Goal: Transaction & Acquisition: Book appointment/travel/reservation

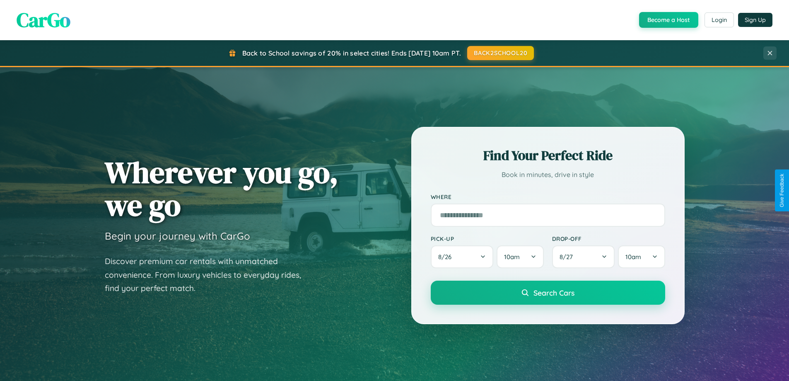
scroll to position [357, 0]
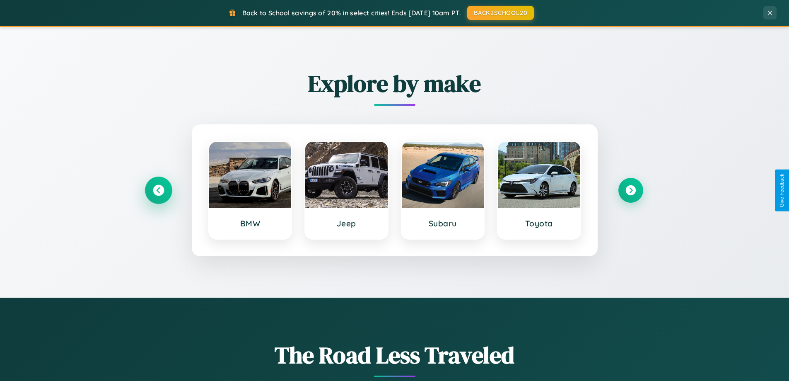
click at [158, 190] on icon at bounding box center [158, 190] width 11 height 11
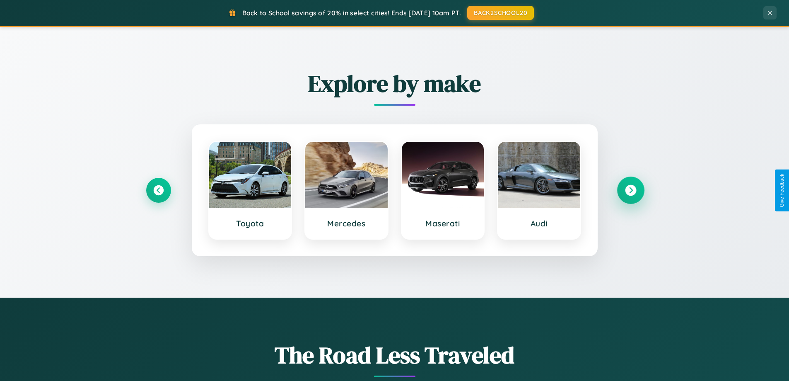
click at [631, 190] on icon at bounding box center [630, 190] width 11 height 11
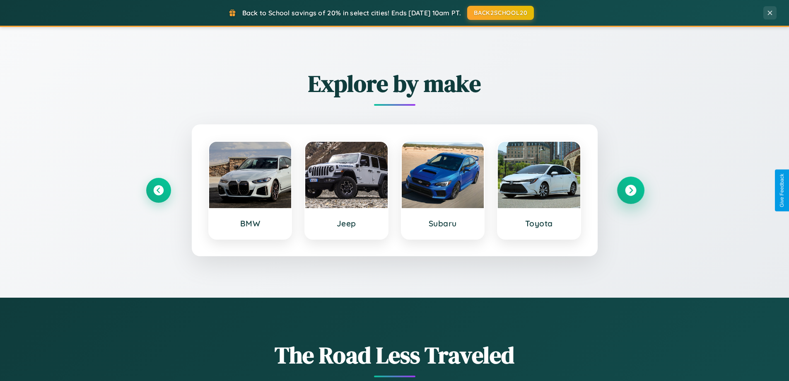
click at [631, 190] on icon at bounding box center [630, 190] width 11 height 11
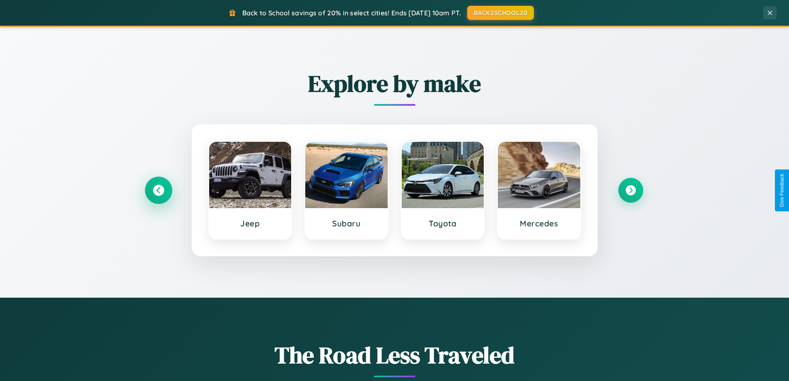
click at [158, 190] on icon at bounding box center [158, 190] width 11 height 11
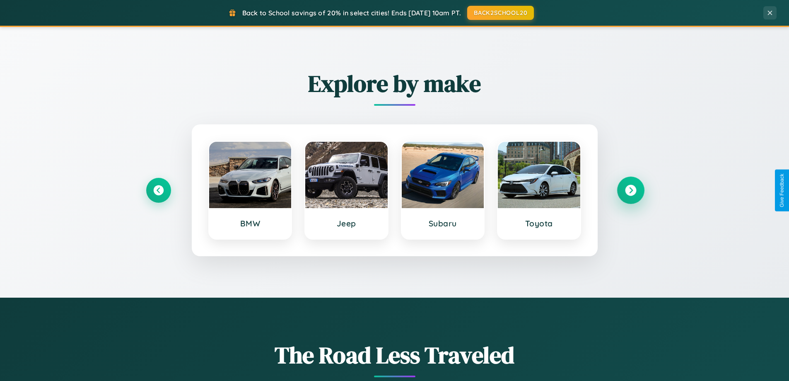
click at [631, 190] on icon at bounding box center [630, 190] width 11 height 11
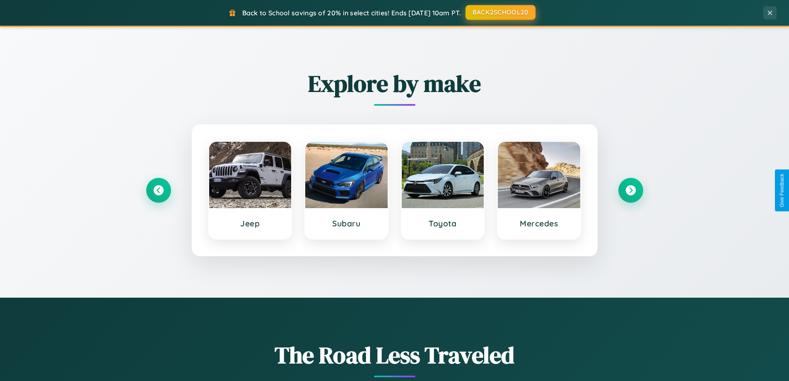
click at [500, 13] on button "BACK2SCHOOL20" at bounding box center [501, 12] width 70 height 15
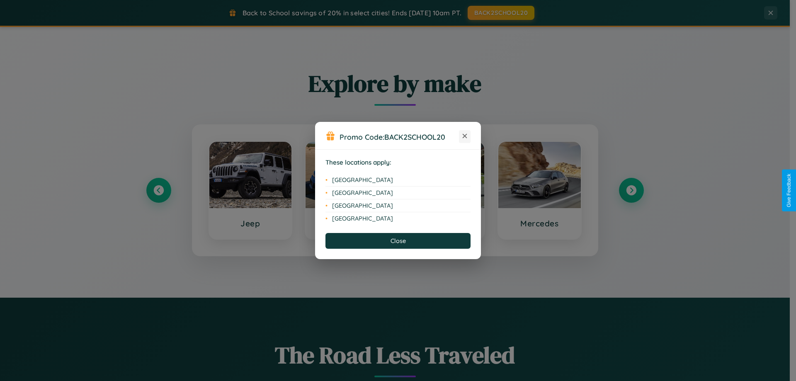
click at [465, 136] on icon at bounding box center [464, 136] width 5 height 5
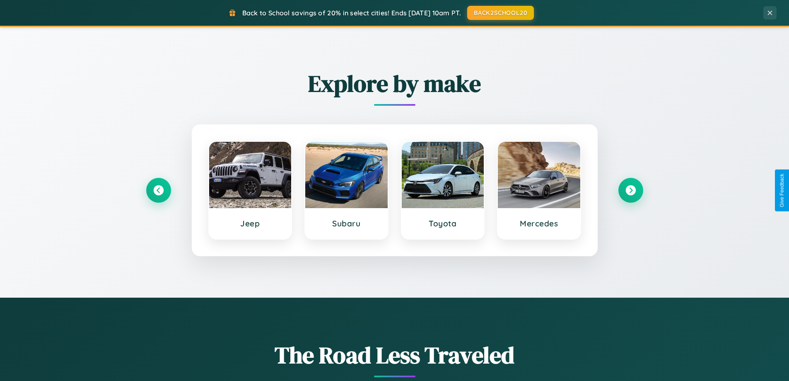
scroll to position [24, 0]
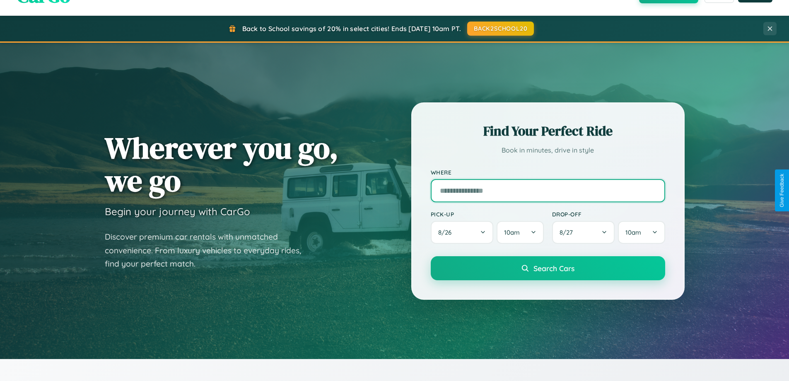
click at [548, 190] on input "text" at bounding box center [548, 190] width 235 height 23
type input "*******"
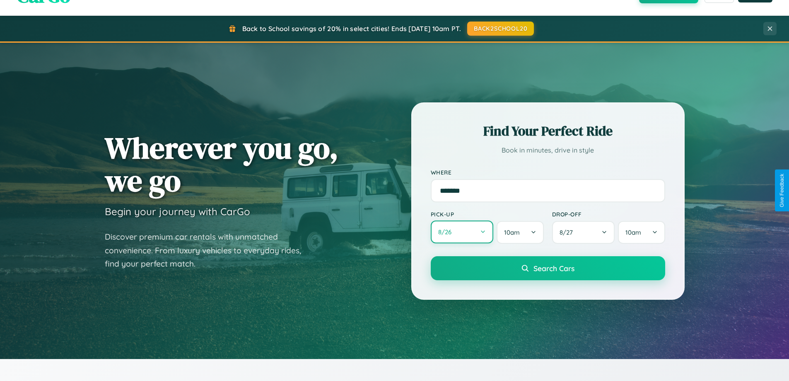
click at [462, 232] on button "8 / 26" at bounding box center [462, 231] width 63 height 23
select select "*"
select select "****"
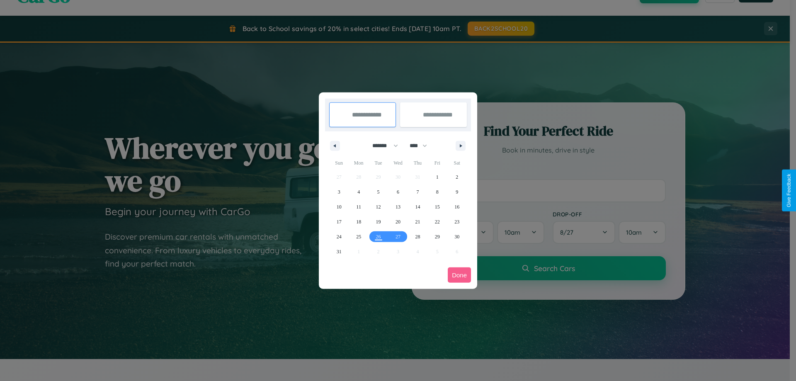
click at [381, 145] on select "******* ******** ***** ***** *** **** **** ****** ********* ******* ******** **…" at bounding box center [383, 146] width 35 height 14
select select "*"
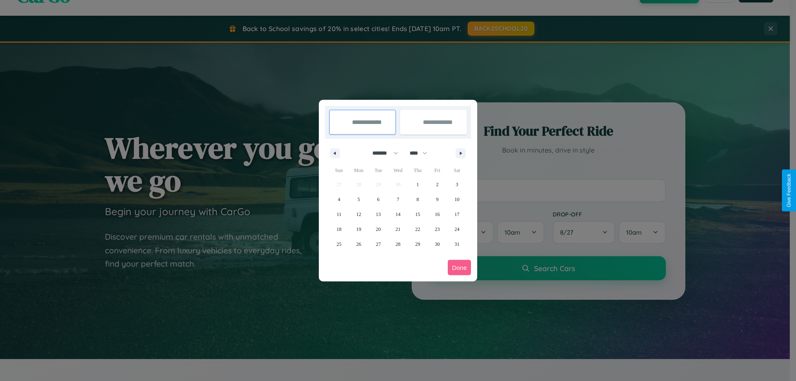
click at [422, 153] on select "**** **** **** **** **** **** **** **** **** **** **** **** **** **** **** ****…" at bounding box center [417, 153] width 25 height 14
select select "****"
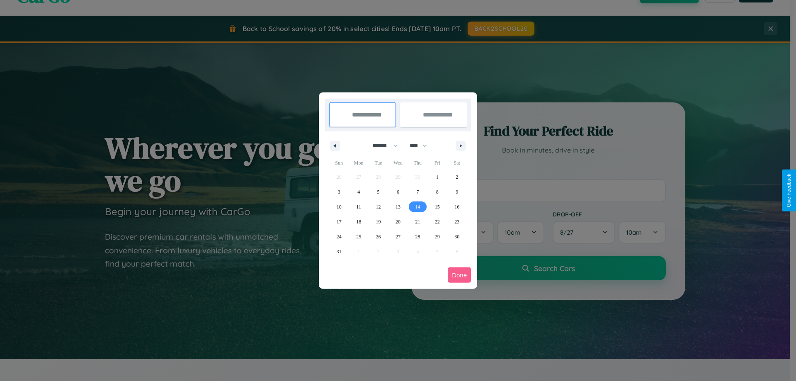
click at [417, 206] on span "14" at bounding box center [417, 206] width 5 height 15
type input "**********"
click at [437, 206] on span "15" at bounding box center [437, 206] width 5 height 15
type input "**********"
click at [459, 275] on button "Done" at bounding box center [459, 274] width 23 height 15
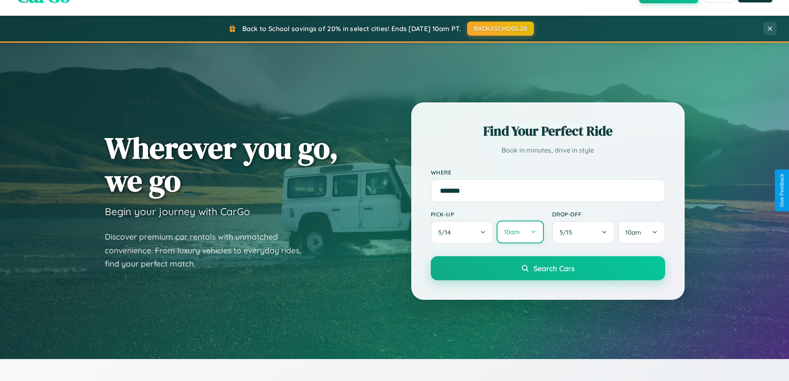
click at [520, 232] on button "10am" at bounding box center [520, 231] width 47 height 23
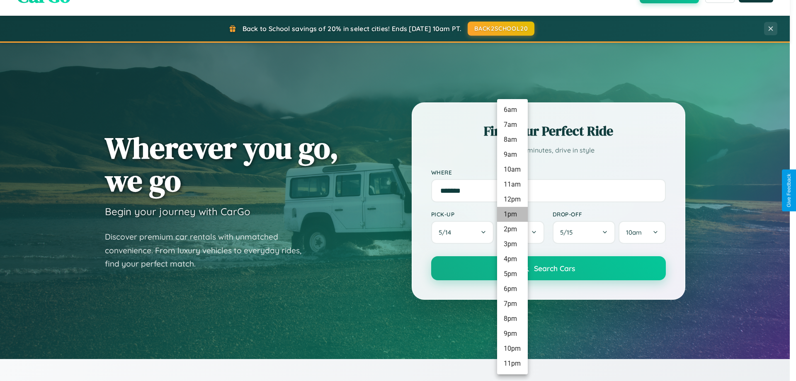
click at [512, 214] on li "1pm" at bounding box center [512, 214] width 31 height 15
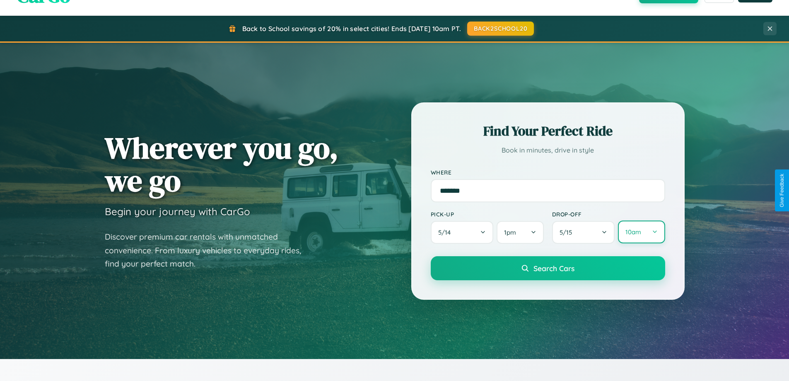
click at [642, 232] on button "10am" at bounding box center [641, 231] width 47 height 23
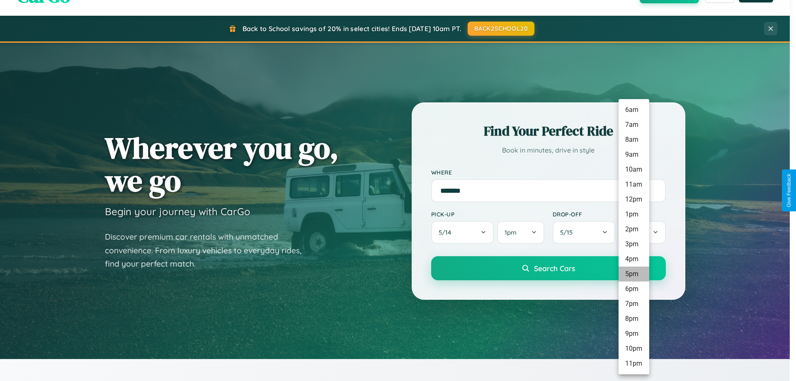
click at [633, 274] on li "5pm" at bounding box center [633, 273] width 31 height 15
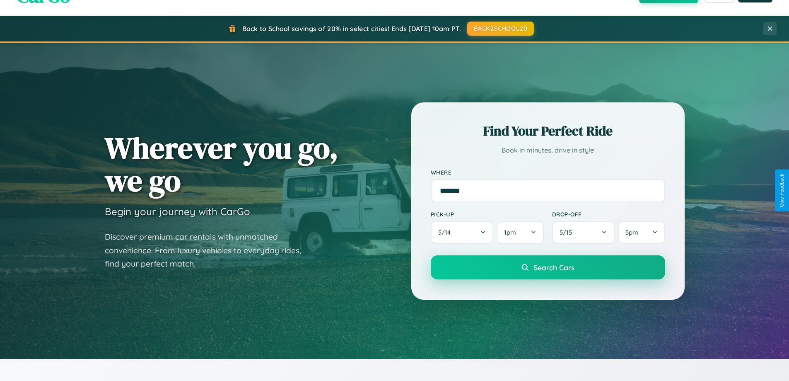
click at [548, 267] on span "Search Cars" at bounding box center [554, 267] width 41 height 9
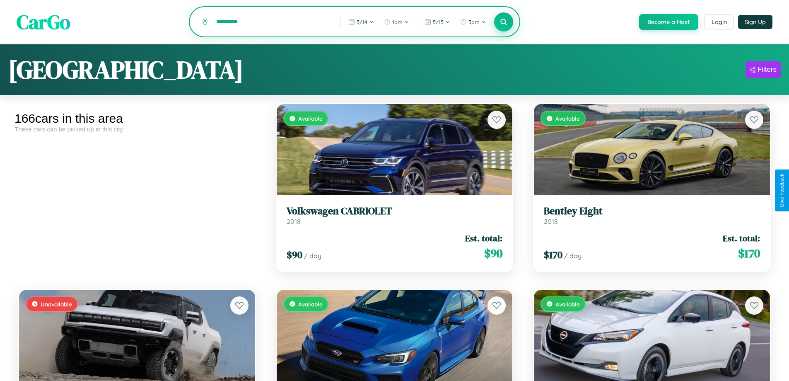
type input "*********"
click at [504, 22] on icon at bounding box center [504, 22] width 8 height 8
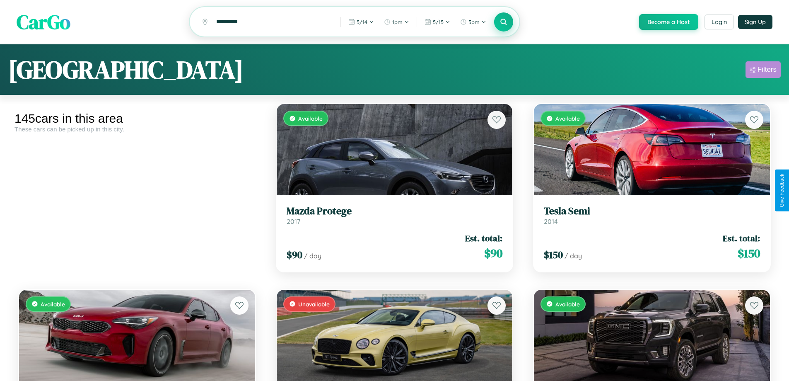
click at [763, 71] on div "Filters" at bounding box center [767, 69] width 19 height 8
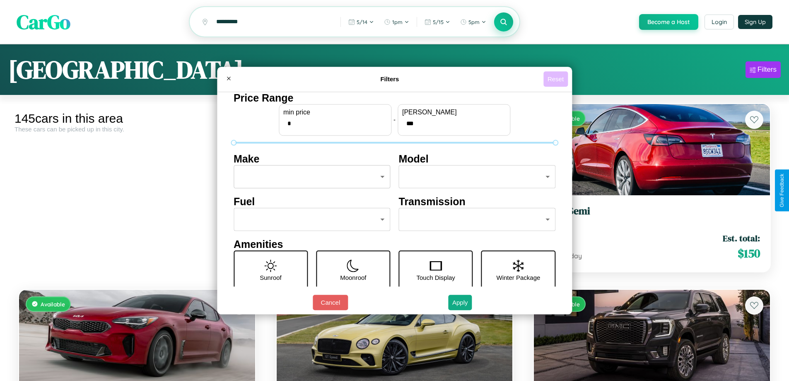
click at [557, 79] on button "Reset" at bounding box center [556, 78] width 24 height 15
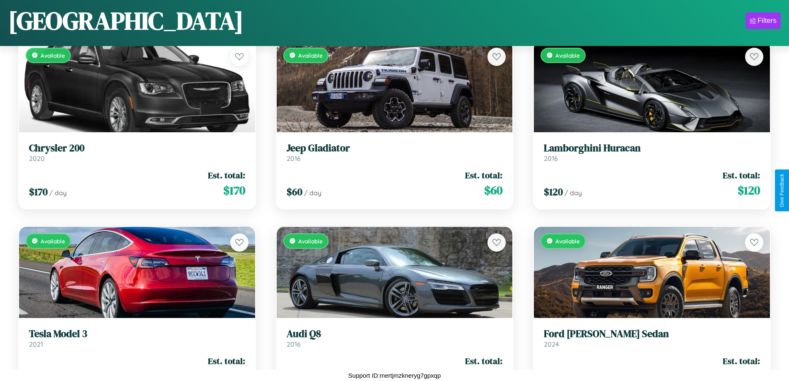
scroll to position [4942, 0]
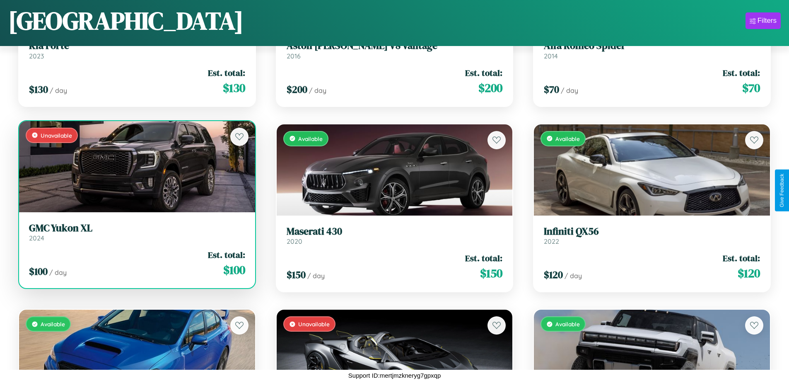
click at [136, 235] on link "GMC Yukon XL 2024" at bounding box center [137, 232] width 216 height 20
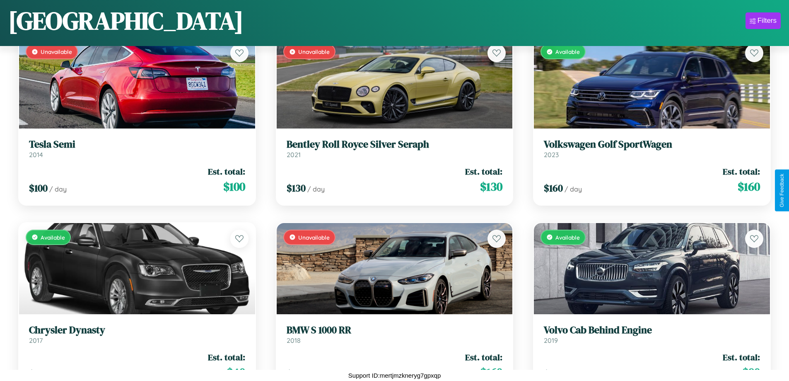
scroll to position [7354, 0]
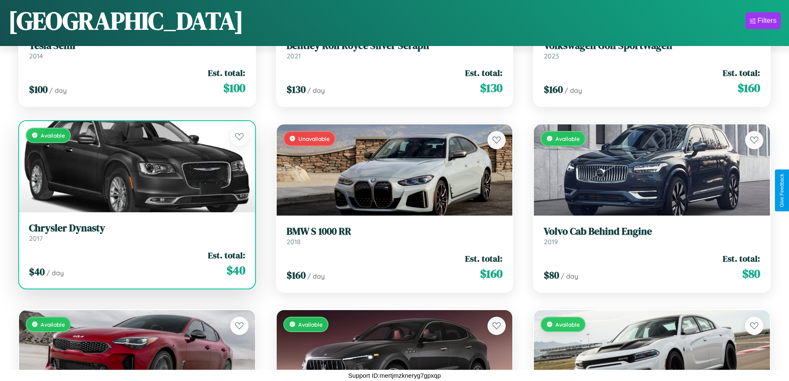
click at [136, 232] on h3 "Chrysler Dynasty" at bounding box center [137, 228] width 216 height 12
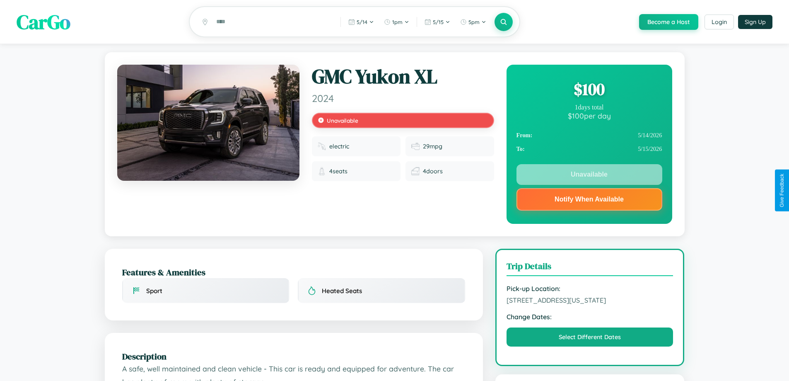
click at [589, 90] on div "$ 100" at bounding box center [590, 89] width 146 height 22
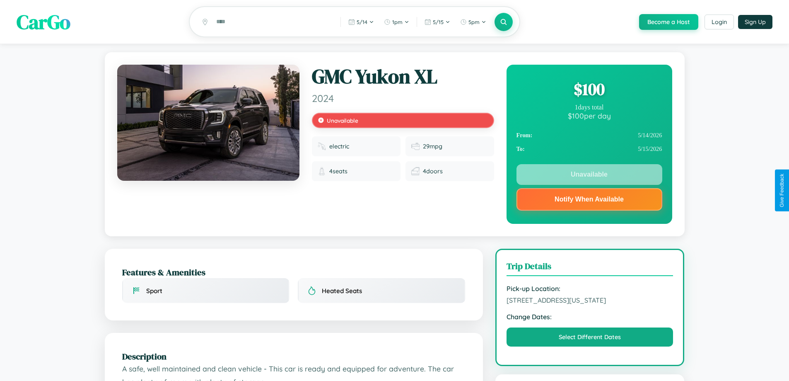
click at [589, 90] on div "$ 100" at bounding box center [590, 89] width 146 height 22
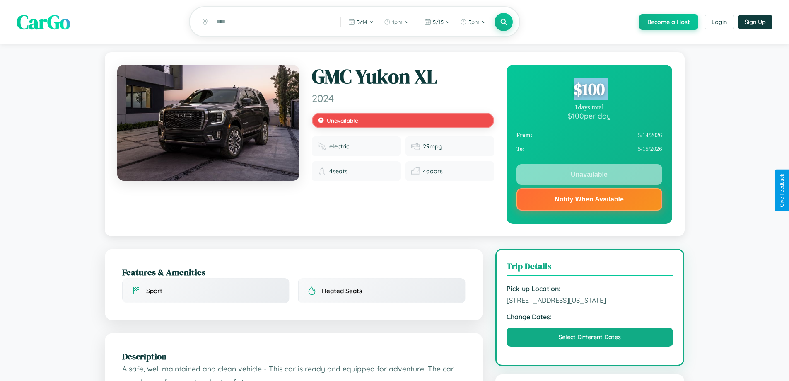
click at [589, 90] on div "$ 100" at bounding box center [590, 89] width 146 height 22
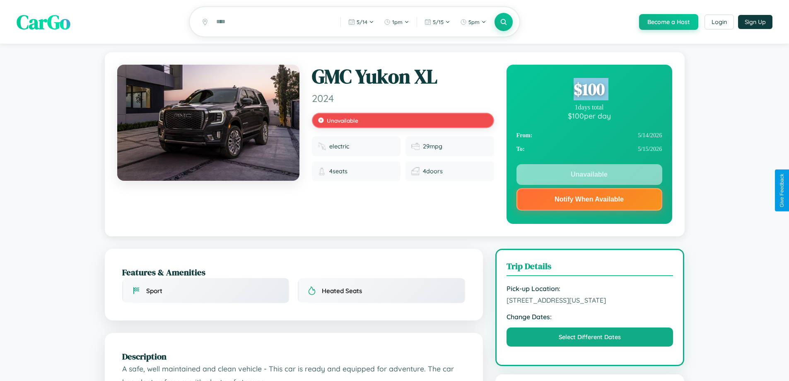
click at [589, 90] on div "$ 100" at bounding box center [590, 89] width 146 height 22
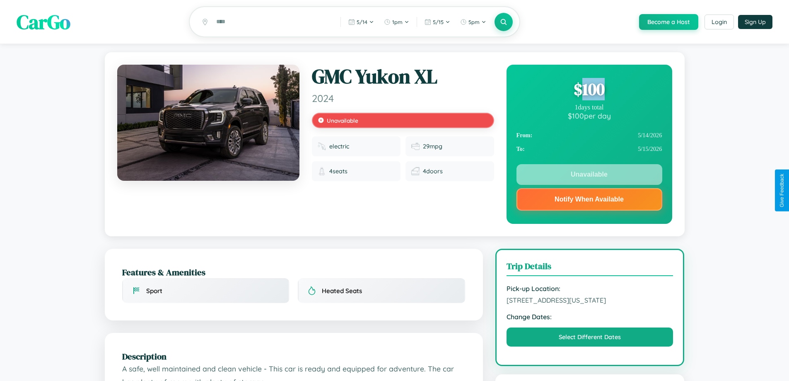
click at [589, 90] on div "$ 100" at bounding box center [590, 89] width 146 height 22
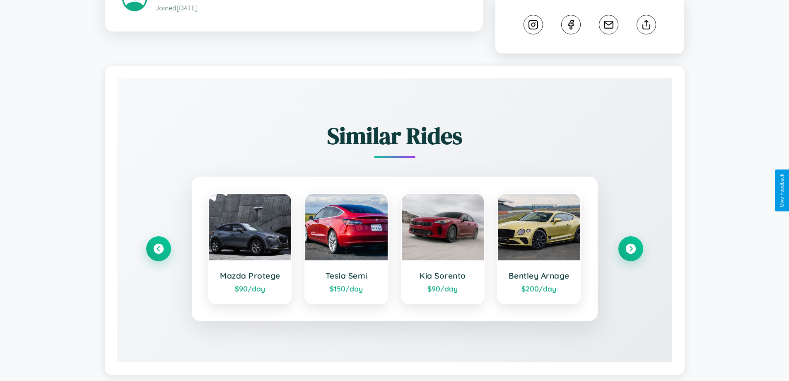
scroll to position [485, 0]
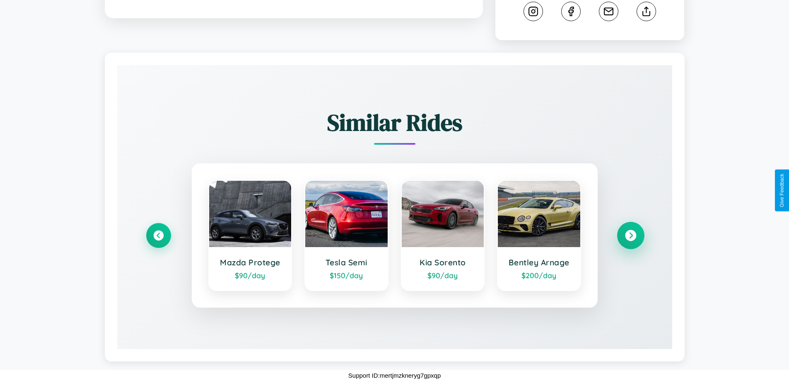
click at [631, 235] on icon at bounding box center [630, 235] width 11 height 11
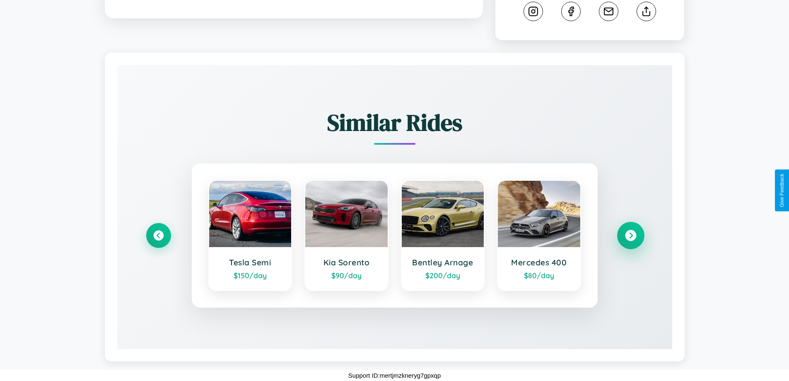
click at [631, 235] on icon at bounding box center [630, 235] width 11 height 11
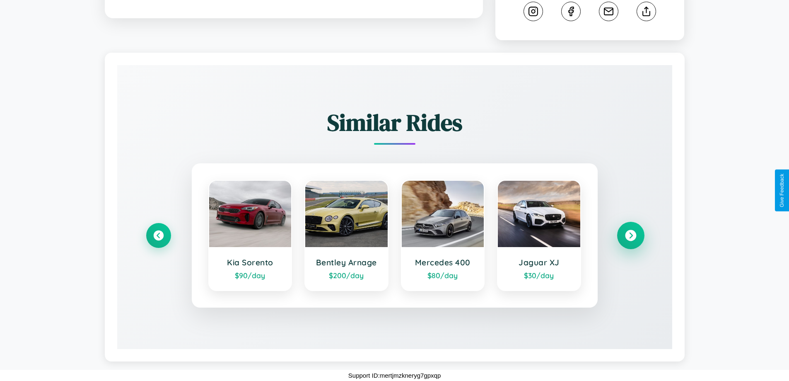
click at [631, 235] on icon at bounding box center [630, 235] width 11 height 11
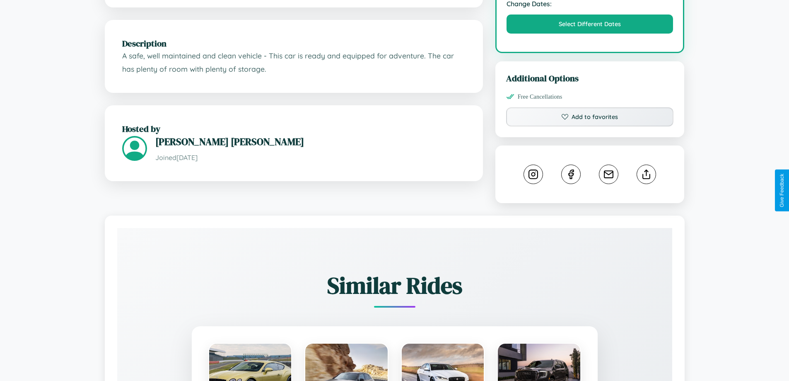
scroll to position [306, 0]
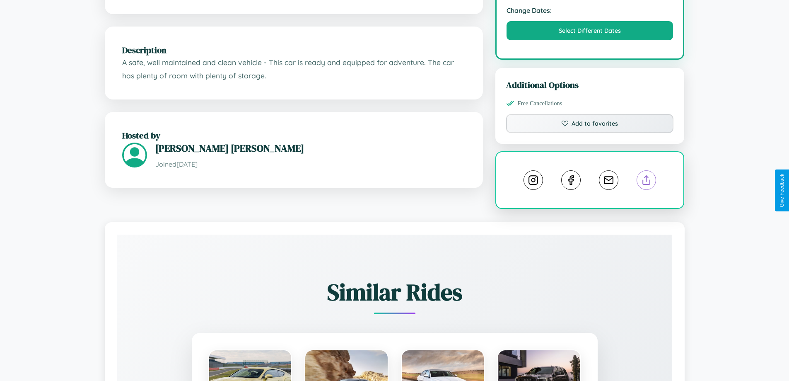
click at [647, 182] on line at bounding box center [647, 179] width 0 height 6
